Goal: Task Accomplishment & Management: Use online tool/utility

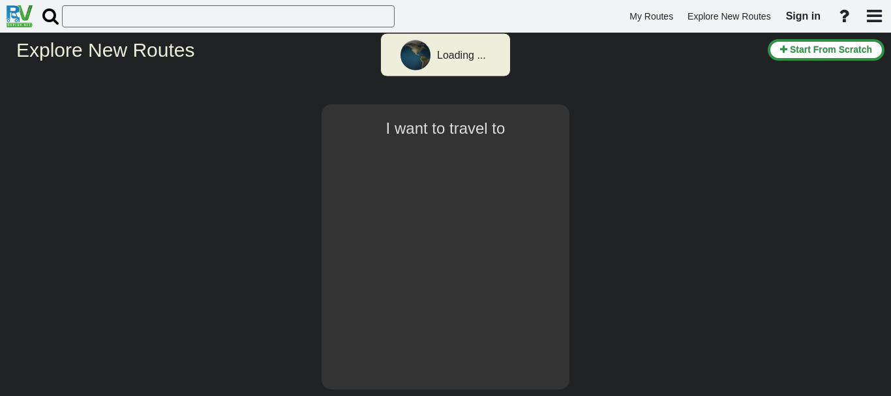
select select "number:8"
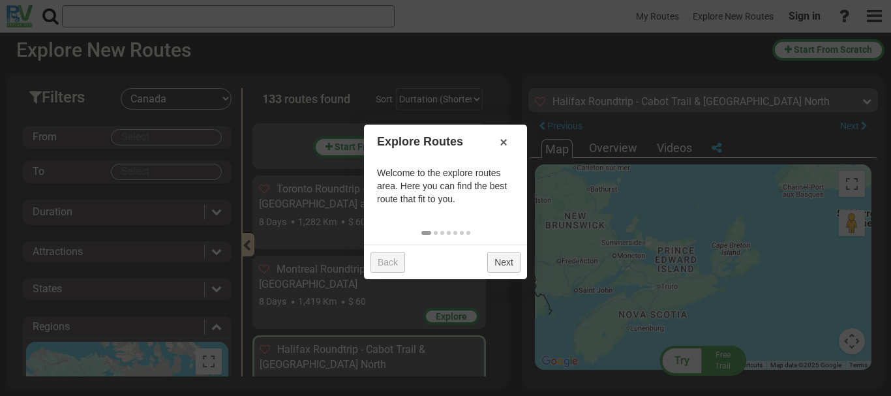
scroll to position [219, 0]
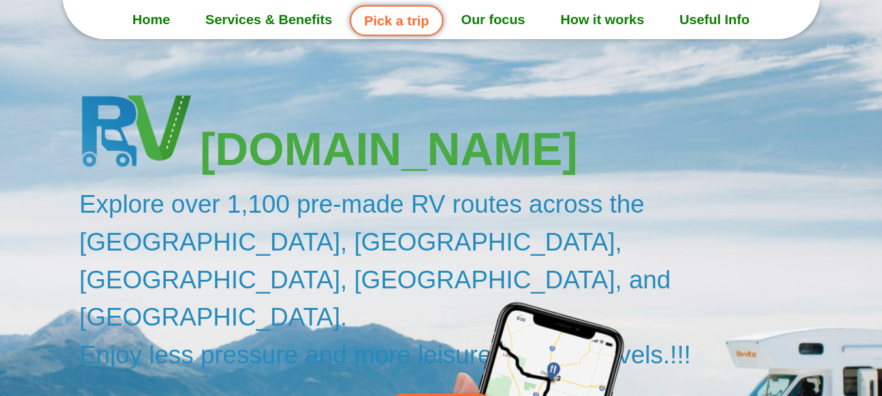
scroll to position [65, 0]
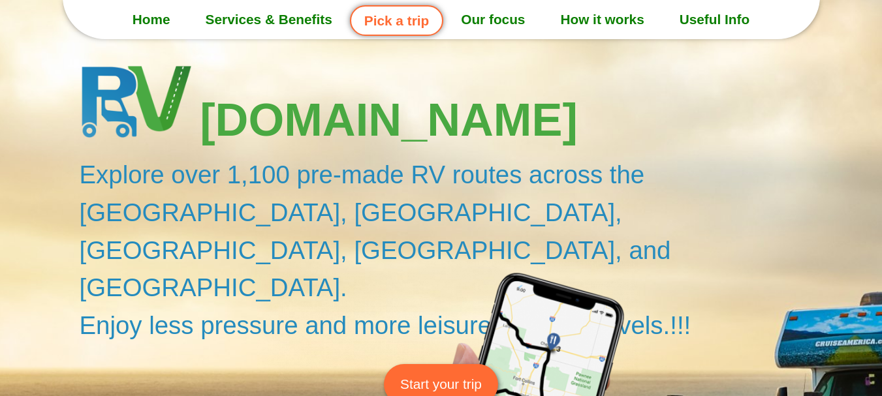
click at [452, 374] on span "Start your trip" at bounding box center [441, 384] width 82 height 20
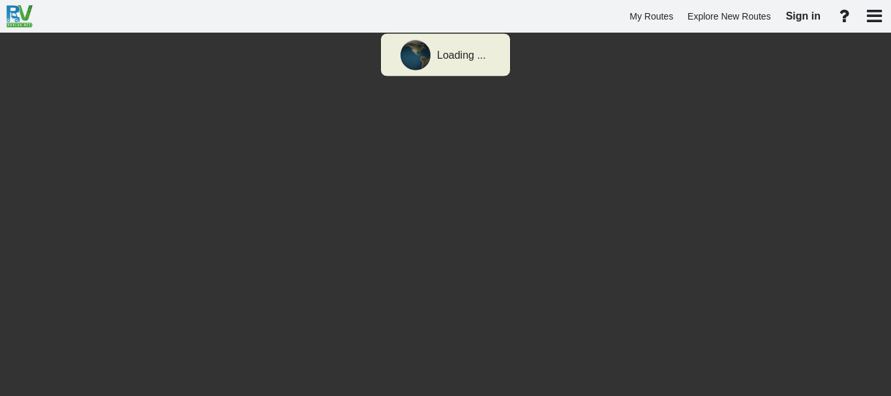
select select "number:8"
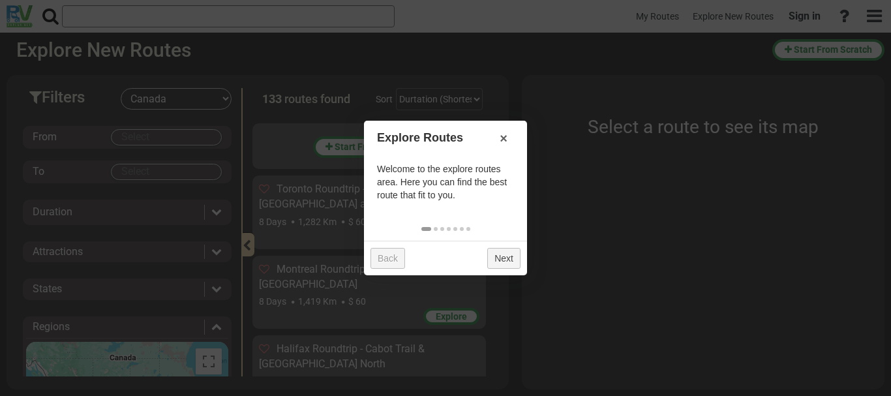
click at [498, 258] on link "Next" at bounding box center [503, 258] width 33 height 21
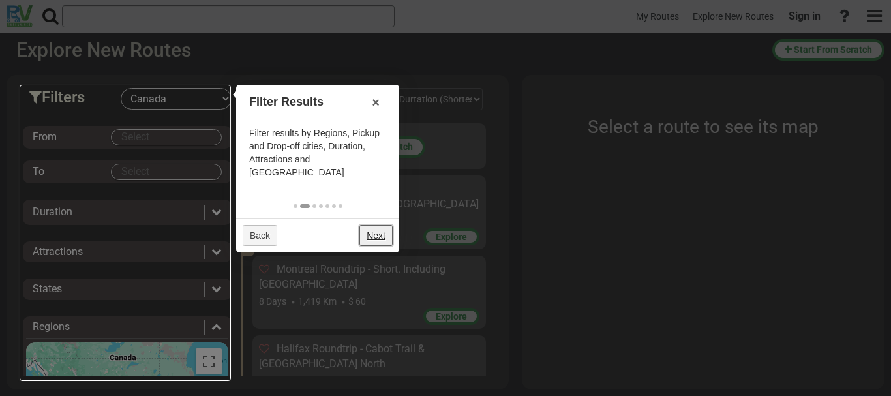
click at [390, 225] on link "Next" at bounding box center [376, 235] width 33 height 21
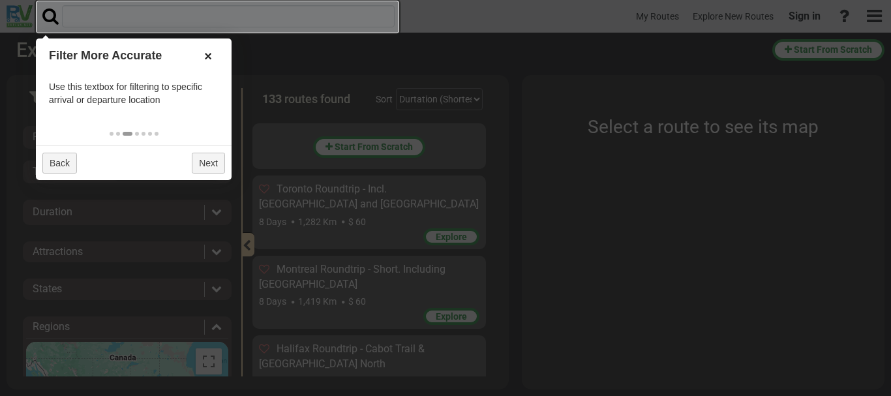
click at [210, 57] on link "×" at bounding box center [208, 56] width 21 height 22
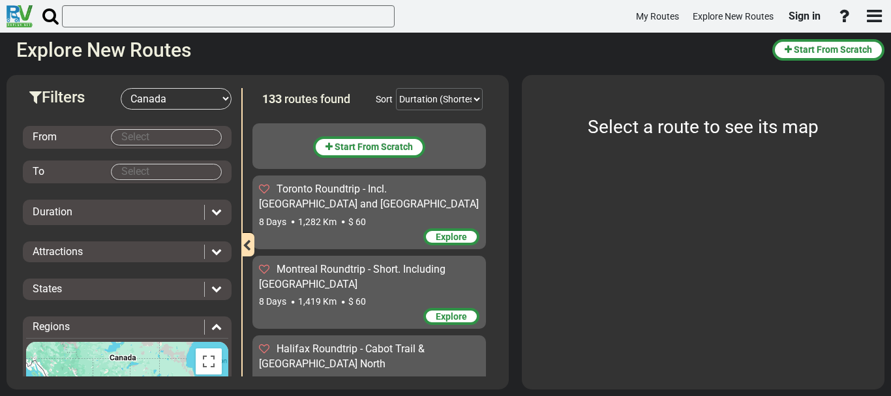
click at [124, 140] on body "My Routes Explore New Routes Sign in ×" at bounding box center [445, 198] width 891 height 396
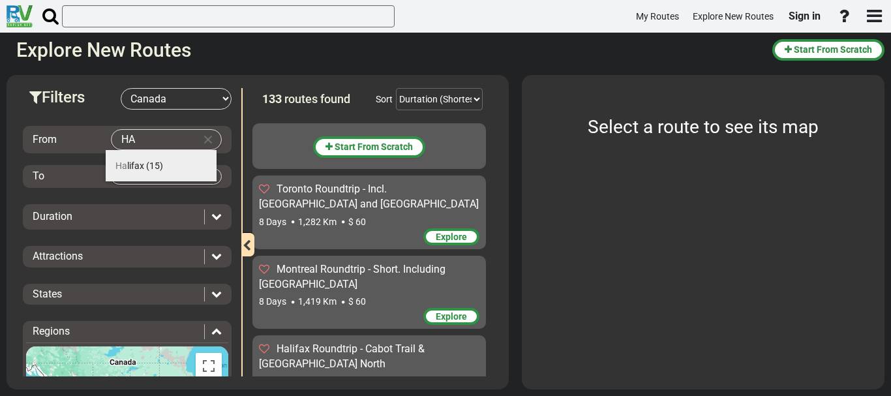
click at [136, 161] on span "Ha lifax" at bounding box center [129, 166] width 29 height 10
type input "Halifax"
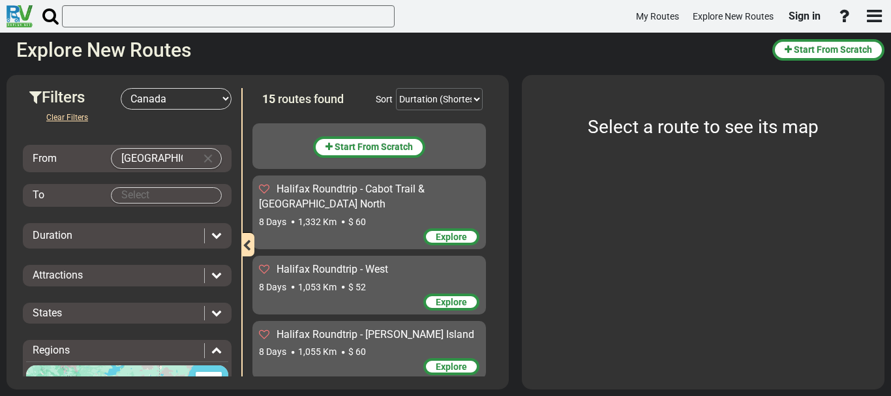
click at [132, 193] on body "My Routes Explore New Routes Sign in ×" at bounding box center [445, 198] width 891 height 396
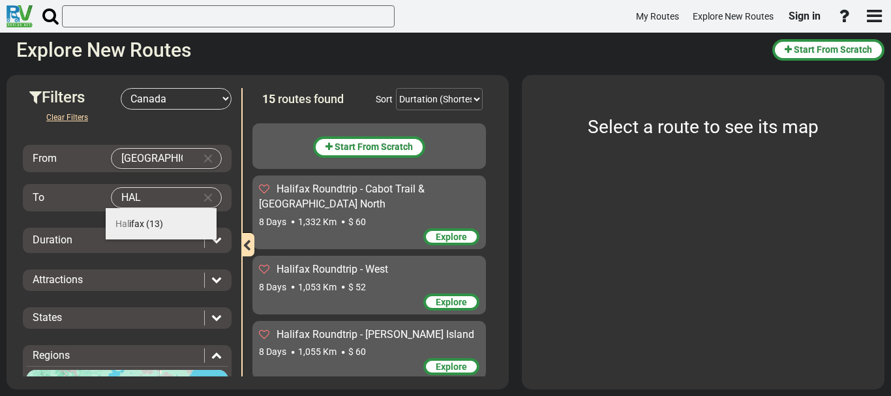
click at [133, 224] on span "Hal ifax" at bounding box center [129, 224] width 29 height 10
type input "Halifax"
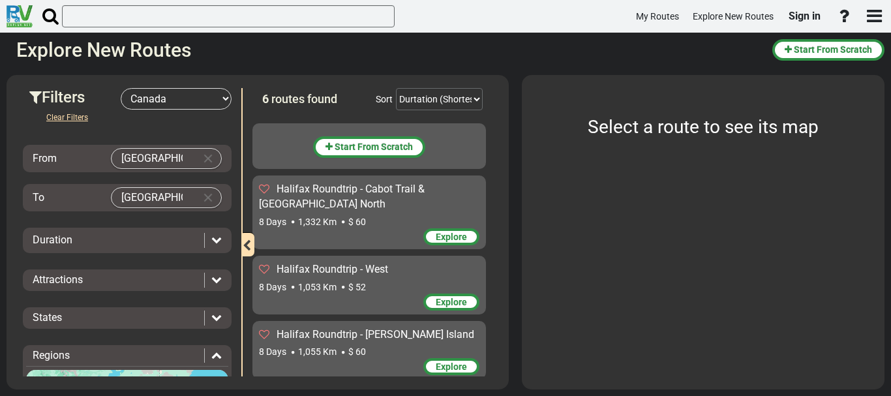
click at [216, 239] on icon at bounding box center [216, 239] width 10 height 10
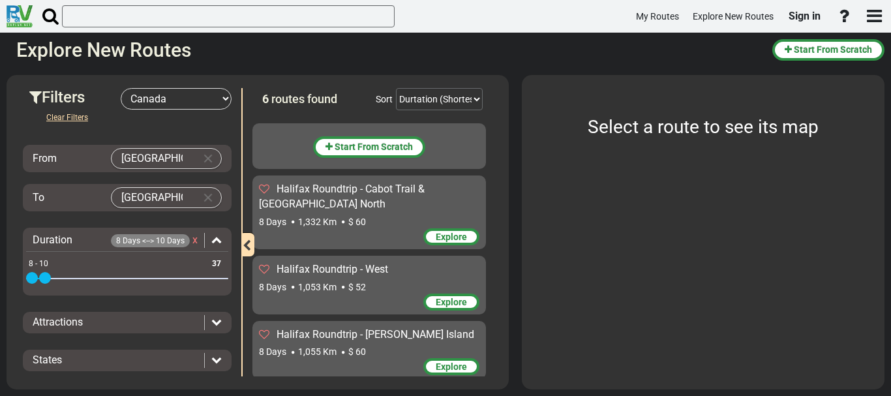
drag, startPoint x: 220, startPoint y: 277, endPoint x: 47, endPoint y: 285, distance: 173.1
click at [47, 281] on div "8 37 8 10 8 - 10" at bounding box center [127, 279] width 202 height 3
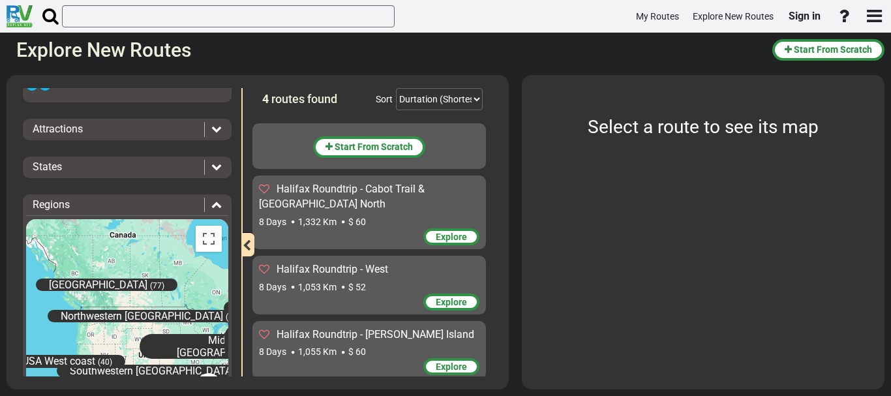
scroll to position [196, 0]
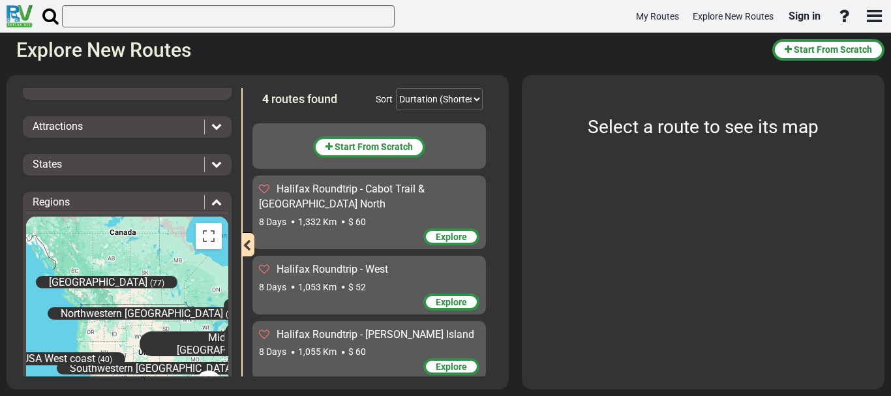
click at [216, 128] on icon at bounding box center [216, 126] width 10 height 10
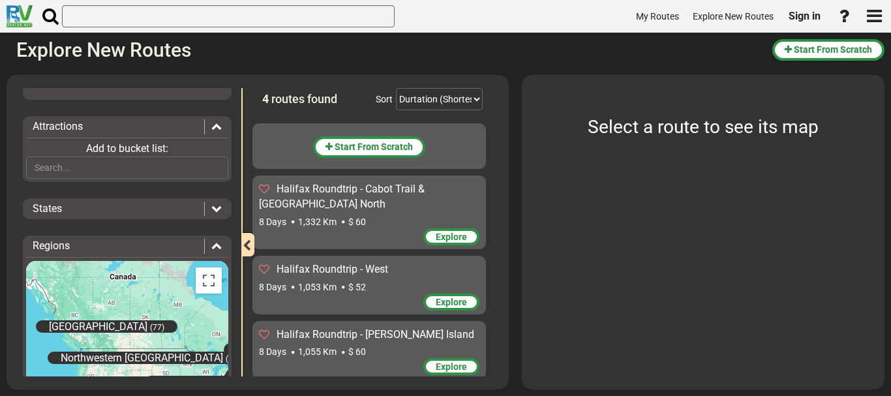
click at [217, 211] on div "States" at bounding box center [127, 209] width 202 height 15
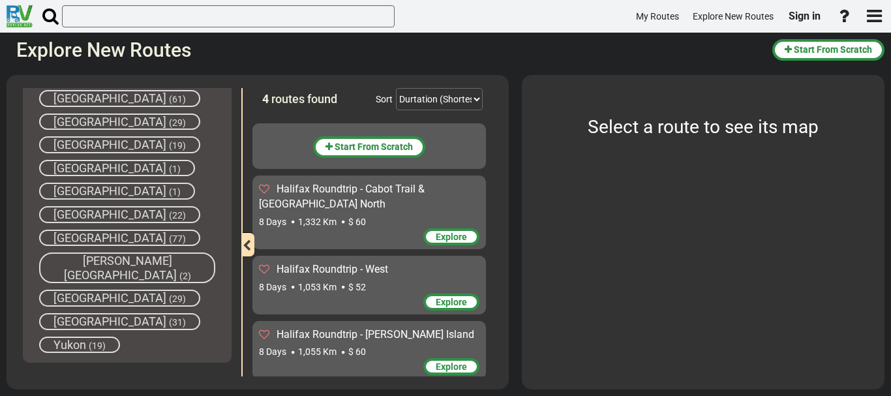
scroll to position [392, 0]
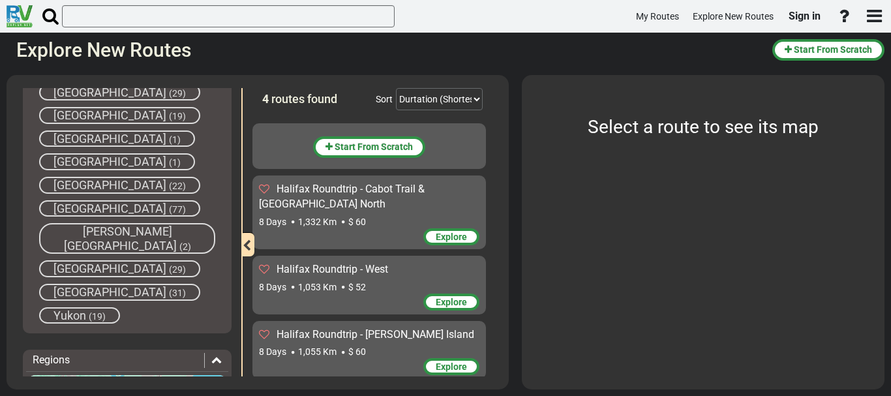
click at [108, 192] on span "[GEOGRAPHIC_DATA]" at bounding box center [110, 185] width 113 height 14
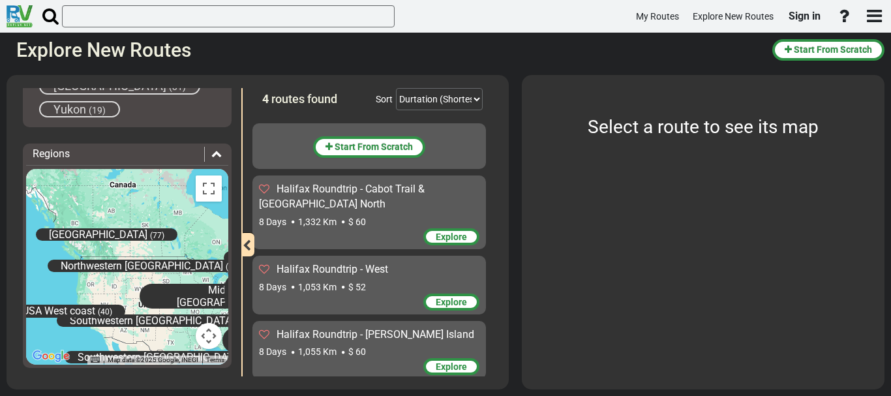
scroll to position [601, 0]
